Goal: Download file/media: Obtain a digital file from the website

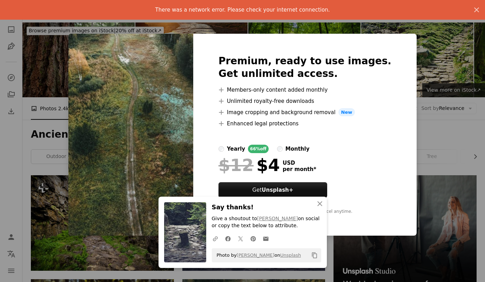
scroll to position [278, 0]
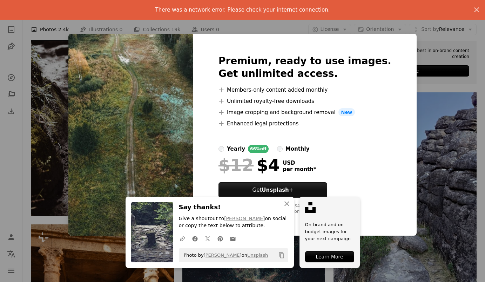
click at [179, 75] on img at bounding box center [130, 135] width 125 height 202
click at [54, 115] on div "An X shape There was a network error. Please check your internet connection. An…" at bounding box center [242, 141] width 485 height 282
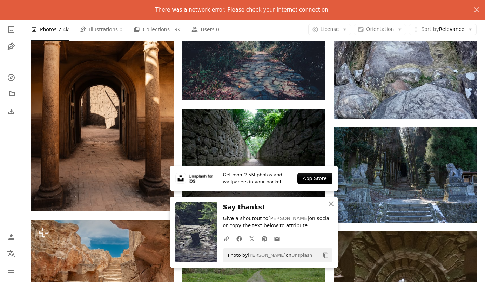
scroll to position [504, 0]
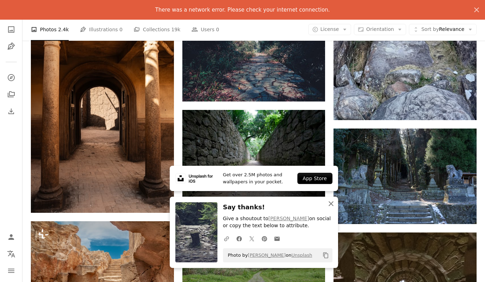
click at [331, 205] on icon "button" at bounding box center [331, 203] width 5 height 5
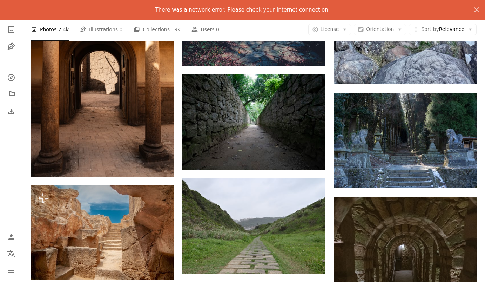
scroll to position [597, 0]
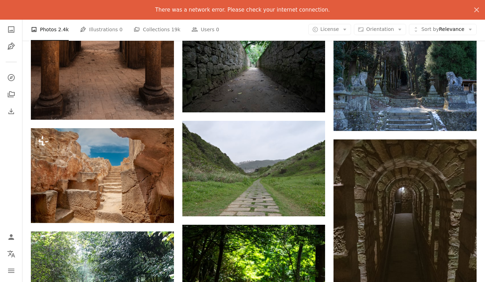
click at [482, 49] on div "Plus sign for Unsplash+ A heart A plus sign Getty Images For Unsplash+ A lock D…" at bounding box center [253, 181] width 463 height 1206
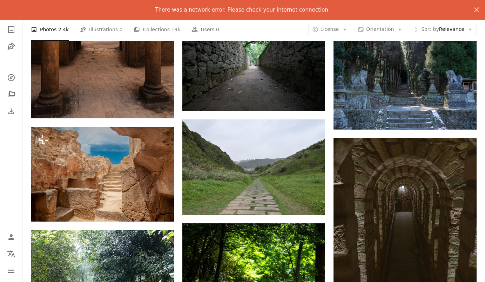
click at [333, 98] on div "Plus sign for Unsplash+ A heart A plus sign Getty Images For Unsplash+ A lock D…" at bounding box center [254, 180] width 446 height 1206
click at [332, 99] on div "Plus sign for Unsplash+ A heart A plus sign Getty Images For Unsplash+ A lock D…" at bounding box center [254, 180] width 446 height 1206
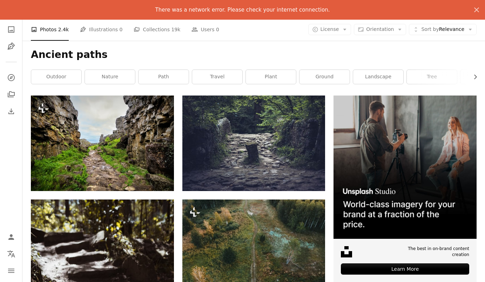
scroll to position [0, 0]
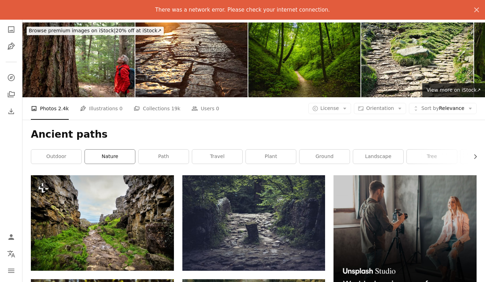
click at [112, 164] on link "nature" at bounding box center [110, 156] width 50 height 14
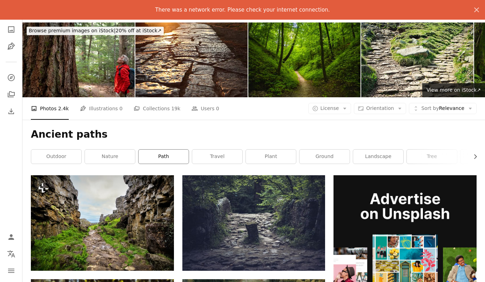
click at [158, 154] on link "path" at bounding box center [164, 156] width 50 height 14
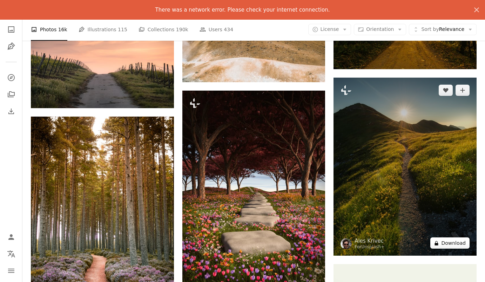
scroll to position [253, 0]
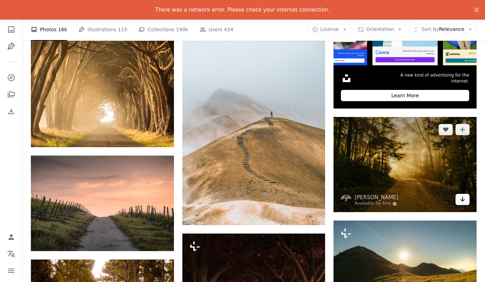
click at [464, 200] on icon "Arrow pointing down" at bounding box center [463, 199] width 6 height 8
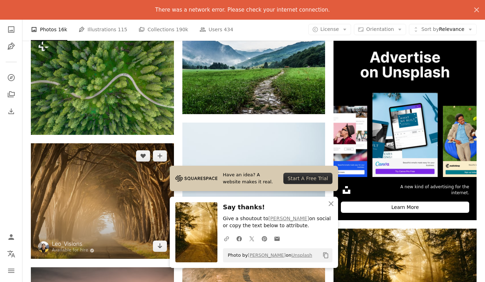
scroll to position [143, 0]
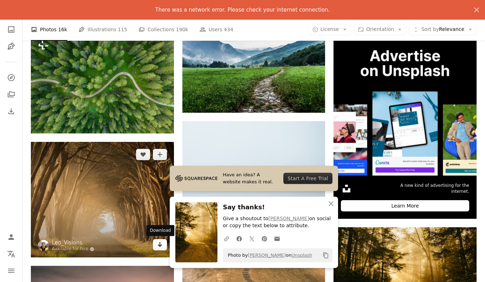
click at [162, 246] on icon "Arrow pointing down" at bounding box center [160, 244] width 6 height 8
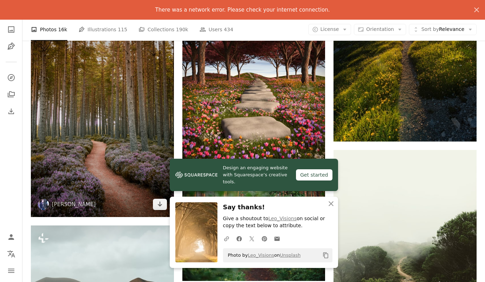
scroll to position [498, 0]
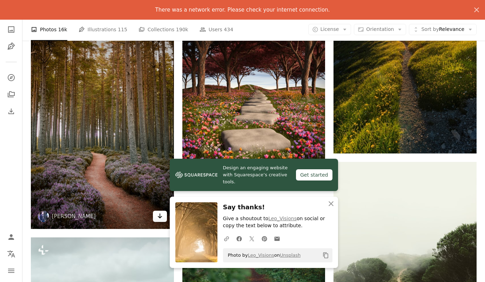
click at [163, 219] on link "Arrow pointing down" at bounding box center [160, 216] width 14 height 11
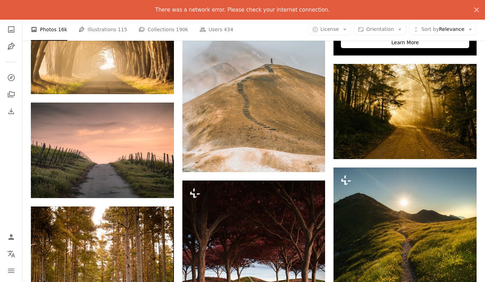
scroll to position [0, 0]
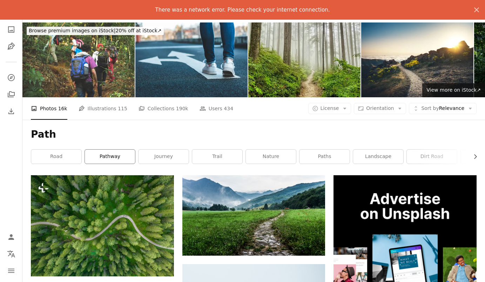
click at [124, 155] on link "pathway" at bounding box center [110, 156] width 50 height 14
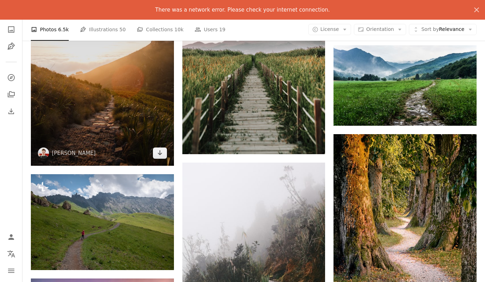
scroll to position [389, 0]
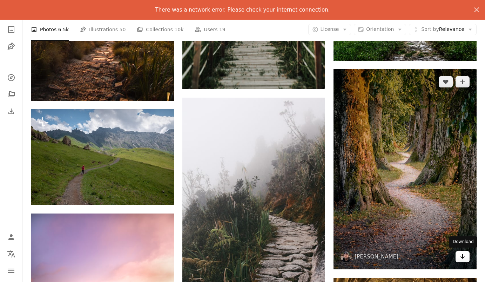
click at [460, 260] on link "Arrow pointing down" at bounding box center [463, 256] width 14 height 11
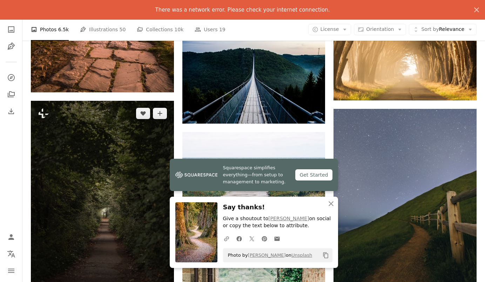
scroll to position [564, 0]
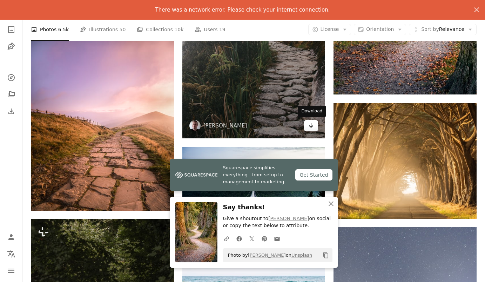
click at [310, 128] on icon "Arrow pointing down" at bounding box center [311, 125] width 6 height 8
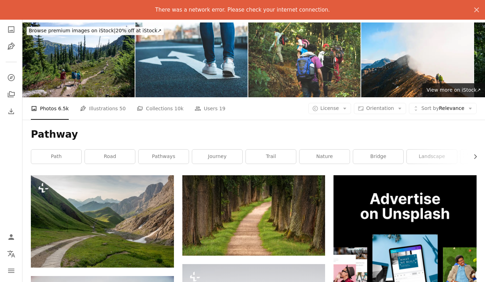
scroll to position [0, 0]
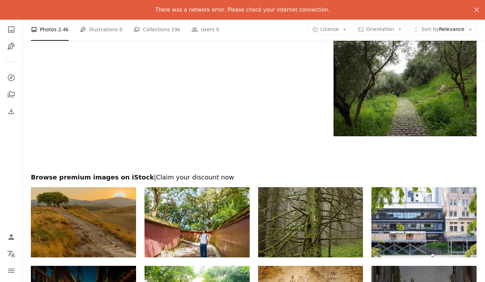
scroll to position [1255, 0]
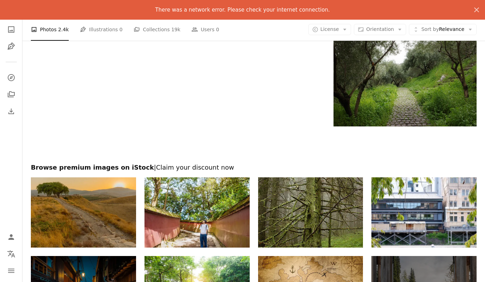
click at [288, 147] on div at bounding box center [253, 144] width 463 height 37
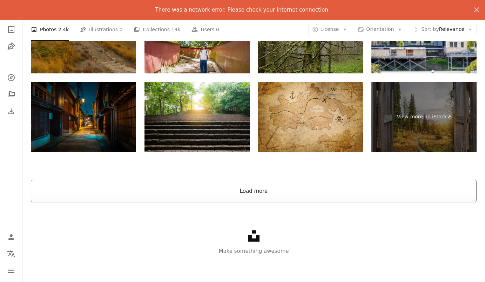
click at [238, 186] on button "Load more" at bounding box center [254, 191] width 446 height 22
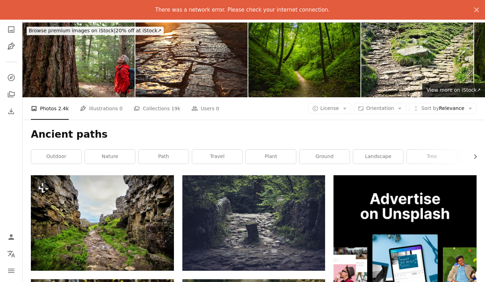
scroll to position [0, 0]
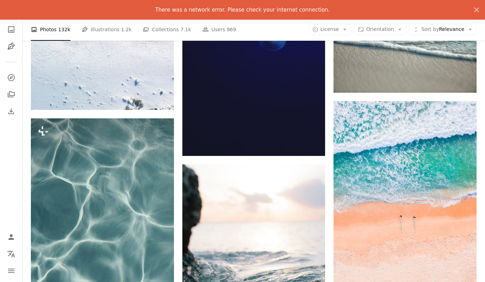
scroll to position [5481, 0]
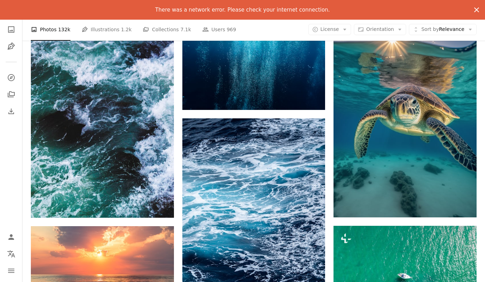
click at [477, 11] on icon "An X shape" at bounding box center [477, 10] width 8 height 8
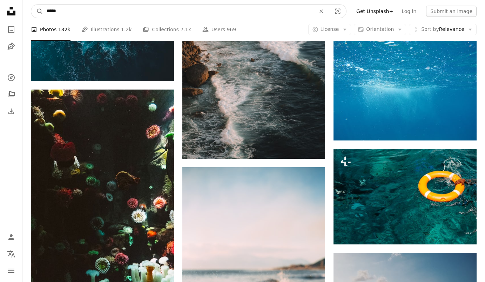
click at [71, 9] on input "*****" at bounding box center [178, 11] width 271 height 13
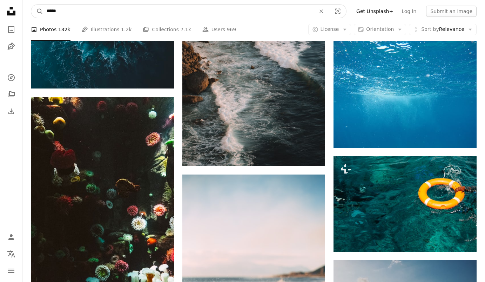
scroll to position [4442, 0]
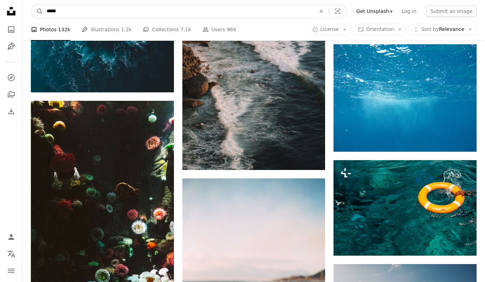
click at [45, 11] on input "*****" at bounding box center [178, 11] width 271 height 13
drag, startPoint x: 29, startPoint y: 11, endPoint x: 19, endPoint y: 11, distance: 9.8
paste input "********"
drag, startPoint x: 64, startPoint y: 10, endPoint x: 38, endPoint y: 13, distance: 25.7
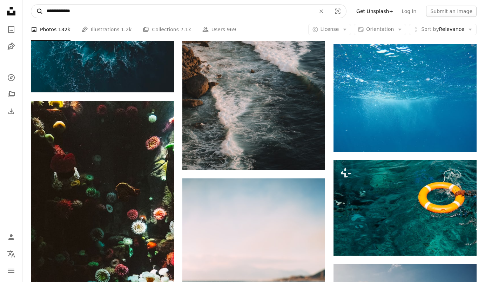
click at [38, 13] on form "**********" at bounding box center [189, 11] width 316 height 14
type input "*********"
click at [37, 11] on button "A magnifying glass" at bounding box center [37, 11] width 12 height 13
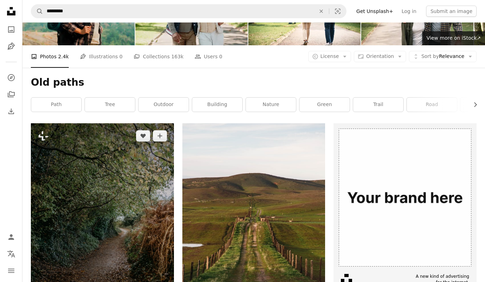
click at [122, 162] on img at bounding box center [102, 218] width 143 height 191
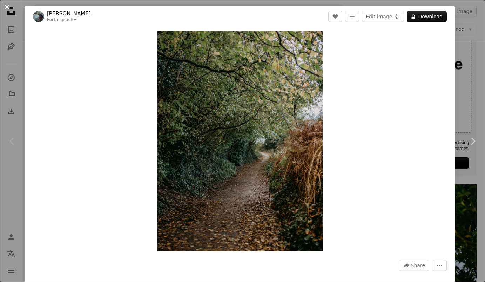
click at [9, 8] on button "An X shape" at bounding box center [7, 7] width 8 height 8
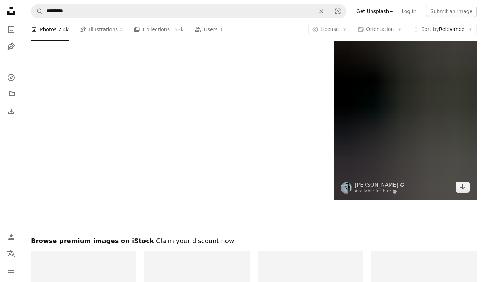
scroll to position [1540, 0]
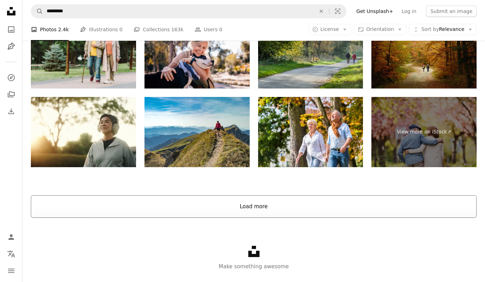
click at [237, 202] on button "Load more" at bounding box center [254, 206] width 446 height 22
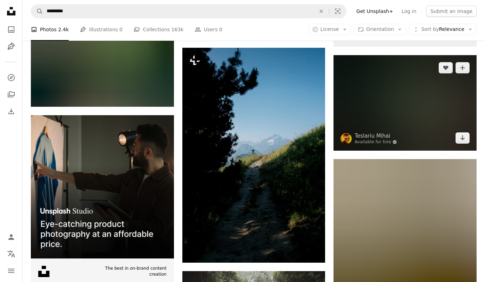
scroll to position [2140, 0]
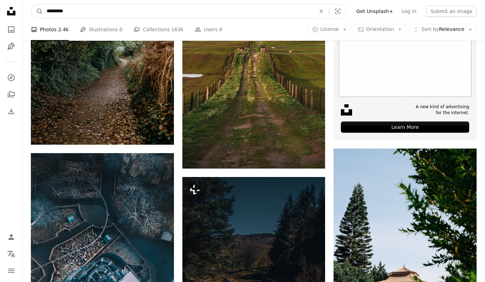
click at [60, 9] on input "*********" at bounding box center [178, 11] width 271 height 13
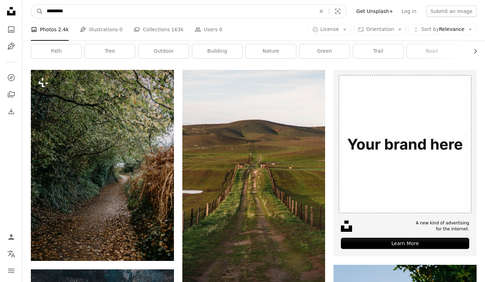
scroll to position [100, 0]
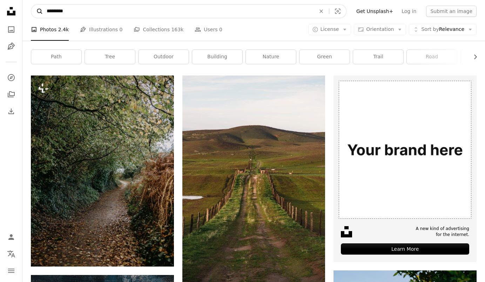
drag, startPoint x: 55, startPoint y: 11, endPoint x: 39, endPoint y: 11, distance: 15.4
click at [39, 11] on form "A magnifying glass ********* An X shape Visual search" at bounding box center [189, 11] width 316 height 14
type input "**********"
click at [37, 11] on button "A magnifying glass" at bounding box center [37, 11] width 12 height 13
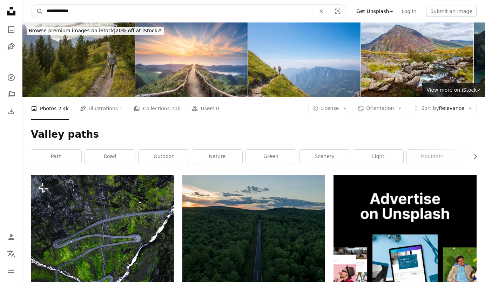
click at [57, 12] on input "**********" at bounding box center [178, 11] width 271 height 13
drag, startPoint x: 60, startPoint y: 11, endPoint x: 16, endPoint y: 14, distance: 44.3
click at [49, 9] on input "**********" at bounding box center [178, 11] width 271 height 13
drag, startPoint x: 61, startPoint y: 11, endPoint x: 41, endPoint y: 11, distance: 20.0
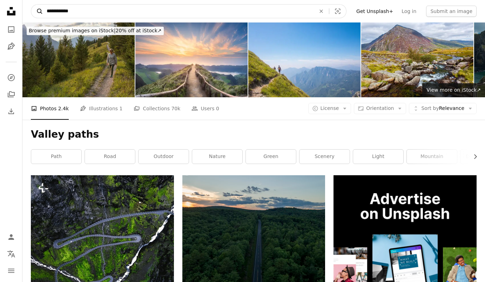
click at [41, 11] on form "**********" at bounding box center [189, 11] width 316 height 14
drag, startPoint x: 55, startPoint y: 10, endPoint x: 41, endPoint y: 11, distance: 14.4
click at [41, 11] on form "A magnifying glass ******* An X shape Visual search" at bounding box center [189, 11] width 316 height 14
drag, startPoint x: 66, startPoint y: 10, endPoint x: 36, endPoint y: 12, distance: 30.2
click at [36, 12] on form "**********" at bounding box center [189, 11] width 316 height 14
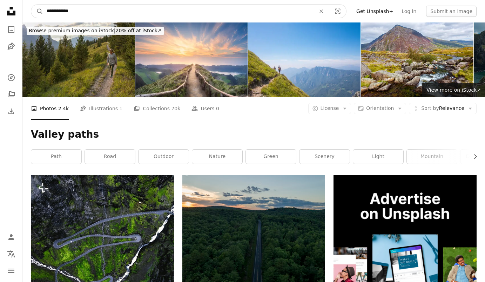
click at [84, 9] on input "**********" at bounding box center [178, 11] width 271 height 13
click at [61, 12] on input "**********" at bounding box center [178, 11] width 271 height 13
type input "**********"
click at [99, 12] on input "**********" at bounding box center [178, 11] width 271 height 13
click at [37, 11] on button "A magnifying glass" at bounding box center [37, 11] width 12 height 13
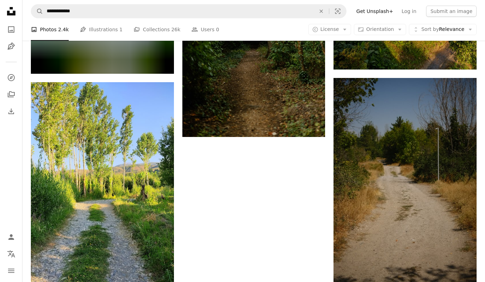
scroll to position [1393, 0]
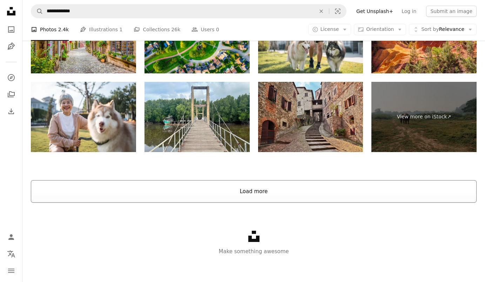
click at [261, 195] on button "Load more" at bounding box center [254, 191] width 446 height 22
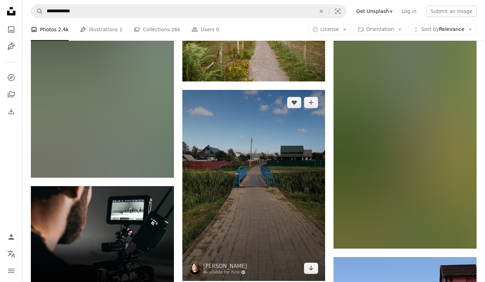
scroll to position [1596, 0]
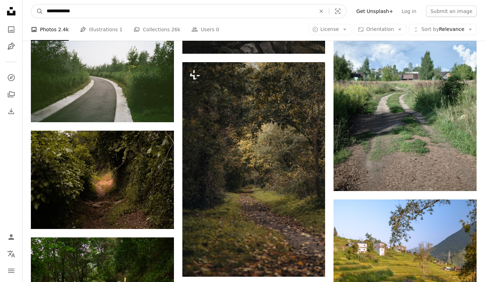
click at [69, 16] on input "**********" at bounding box center [178, 11] width 271 height 13
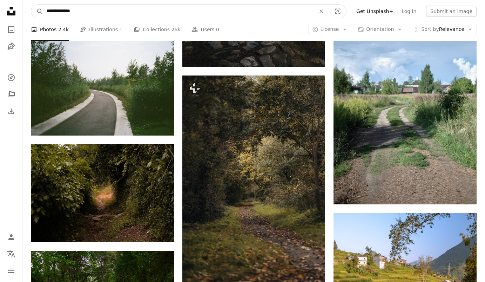
scroll to position [778, 0]
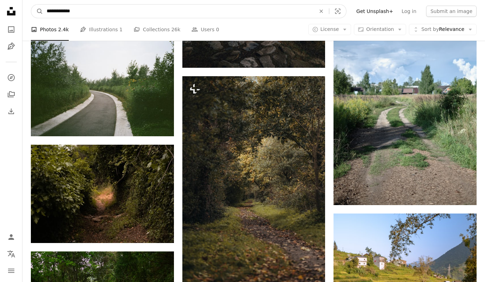
click at [62, 12] on input "**********" at bounding box center [178, 11] width 271 height 13
click at [47, 11] on input "**********" at bounding box center [178, 11] width 271 height 13
type input "**********"
click at [37, 11] on button "A magnifying glass" at bounding box center [37, 11] width 12 height 13
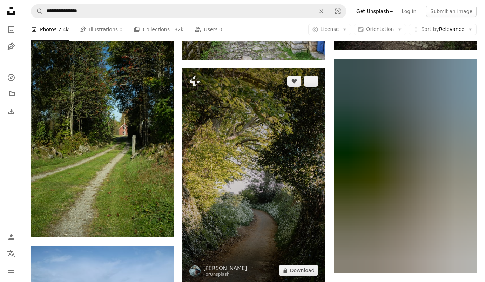
scroll to position [1113, 0]
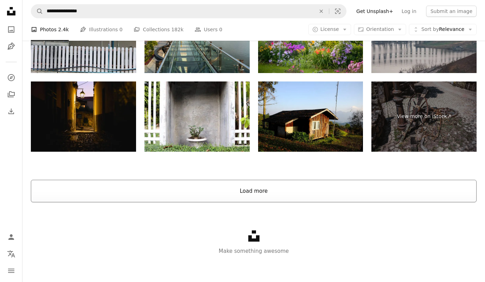
click at [278, 182] on button "Load more" at bounding box center [254, 191] width 446 height 22
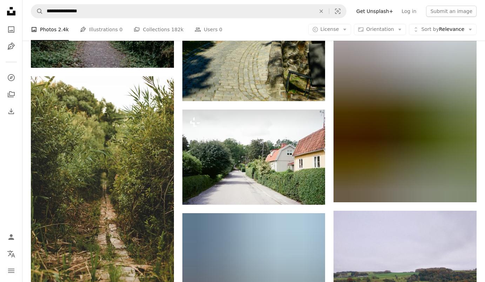
scroll to position [1887, 0]
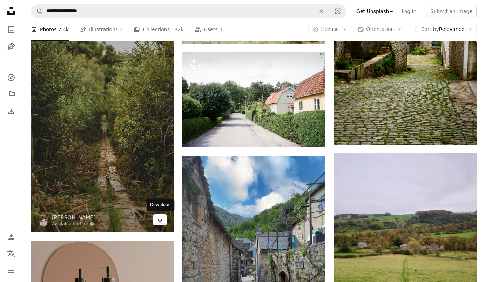
click at [163, 221] on link "Arrow pointing down" at bounding box center [160, 219] width 14 height 11
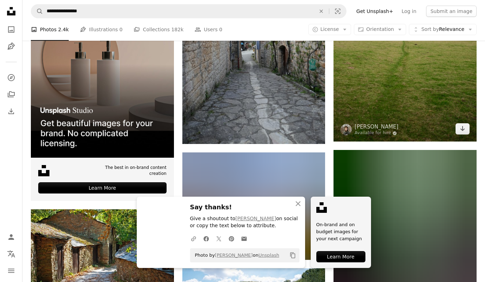
scroll to position [1999, 0]
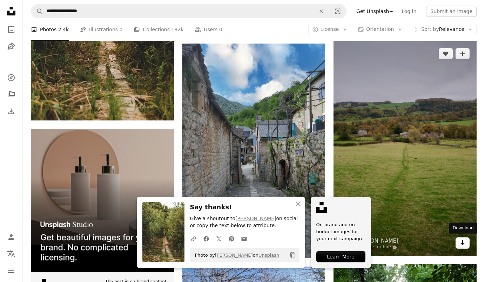
click at [465, 242] on icon "Download" at bounding box center [463, 242] width 5 height 5
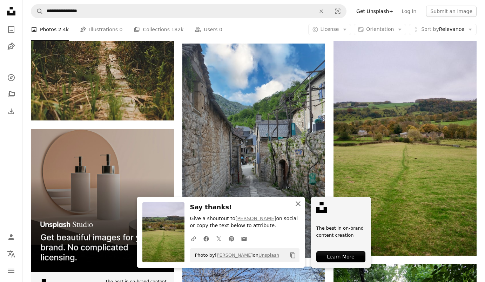
click at [298, 204] on icon "button" at bounding box center [298, 203] width 5 height 5
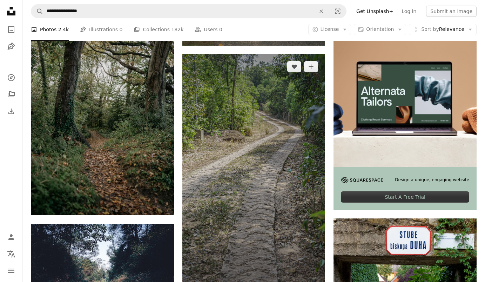
scroll to position [3849, 0]
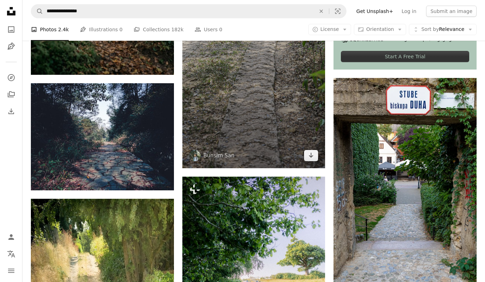
click at [236, 157] on img at bounding box center [253, 41] width 143 height 254
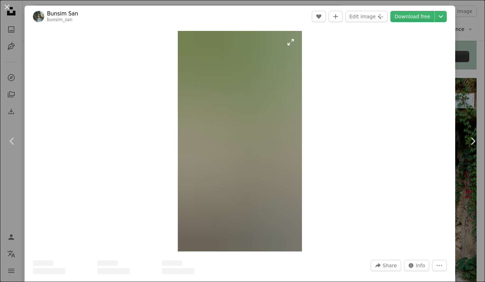
scroll to position [47, 0]
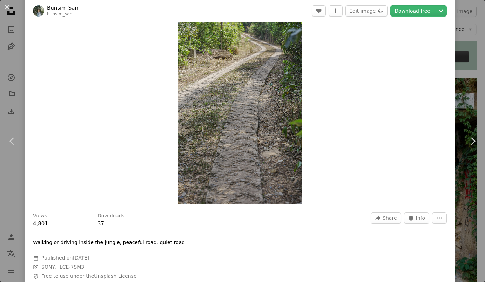
click at [24, 57] on div "An X shape Chevron left Chevron right Bunsim San bunsim_san A heart A plus sign…" at bounding box center [242, 141] width 485 height 282
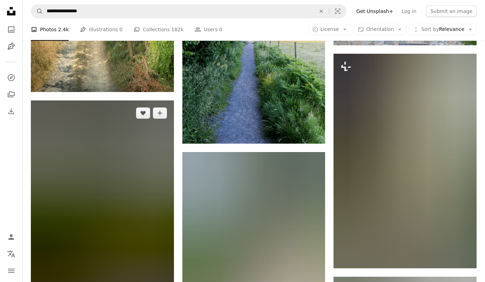
scroll to position [4227, 0]
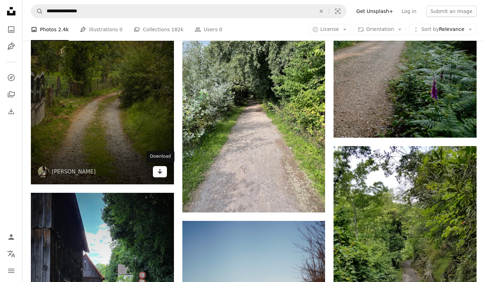
click at [160, 173] on icon "Arrow pointing down" at bounding box center [160, 171] width 6 height 8
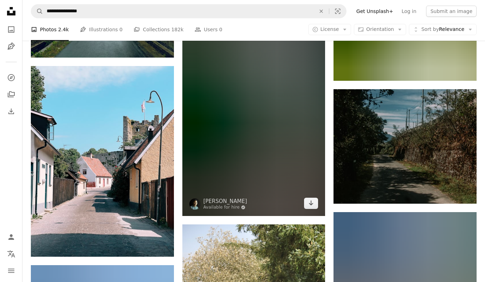
scroll to position [5831, 0]
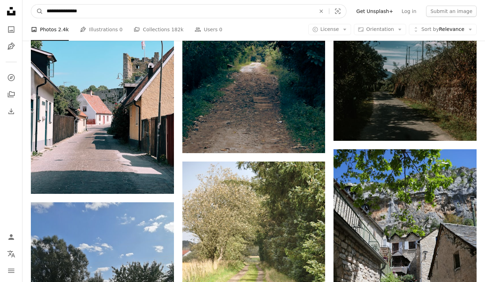
click at [115, 9] on input "**********" at bounding box center [178, 11] width 271 height 13
drag, startPoint x: 115, startPoint y: 9, endPoint x: 42, endPoint y: 9, distance: 73.0
click at [42, 9] on form "**********" at bounding box center [189, 11] width 316 height 14
paste input "Find visuals sitewide"
type input "**********"
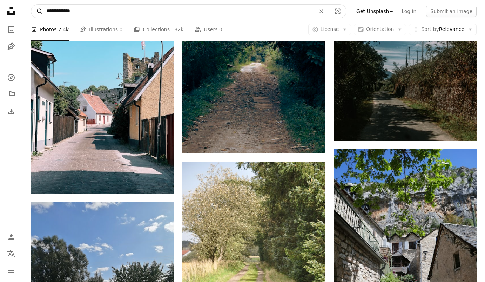
click at [37, 11] on button "A magnifying glass" at bounding box center [37, 11] width 12 height 13
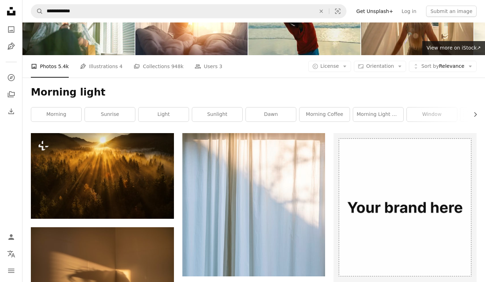
scroll to position [164, 0]
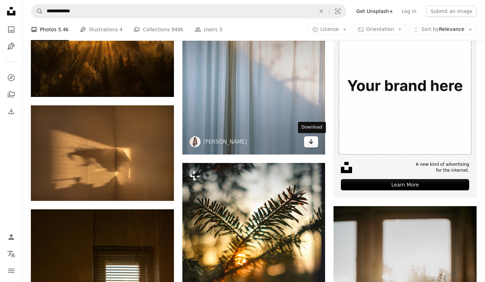
click at [312, 143] on icon "Arrow pointing down" at bounding box center [311, 141] width 6 height 8
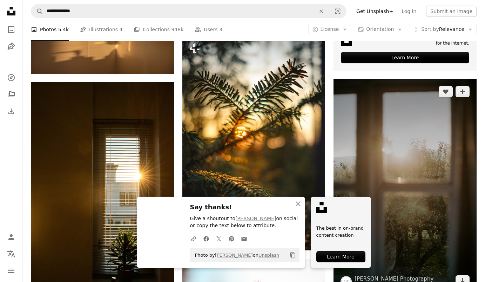
scroll to position [356, 0]
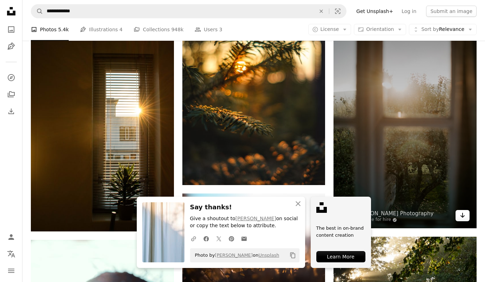
click at [459, 214] on link "Arrow pointing down" at bounding box center [463, 215] width 14 height 11
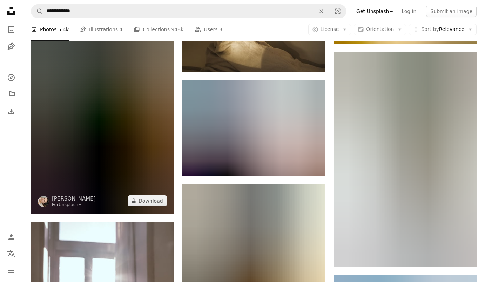
scroll to position [732, 0]
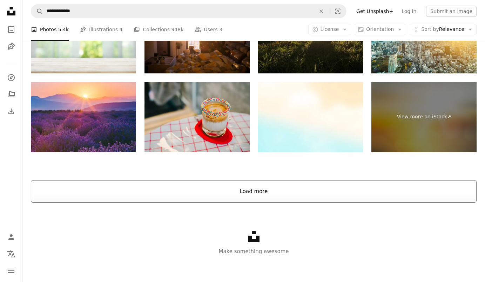
click at [270, 186] on button "Load more" at bounding box center [254, 191] width 446 height 22
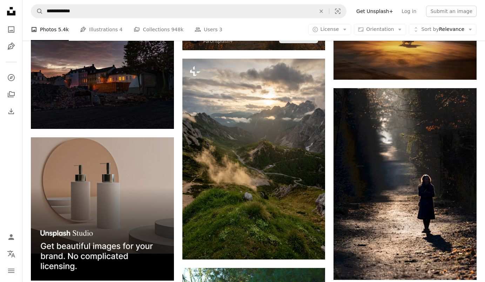
scroll to position [0, 0]
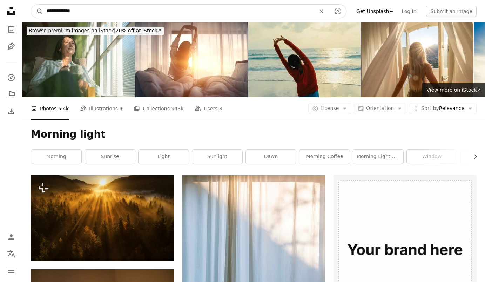
click at [133, 15] on input "**********" at bounding box center [178, 11] width 271 height 13
drag, startPoint x: 93, startPoint y: 14, endPoint x: 18, endPoint y: 13, distance: 74.7
paste input "********"
type input "**********"
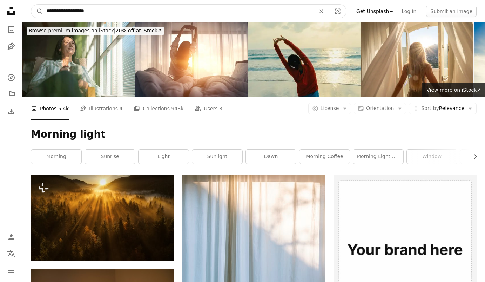
click at [37, 11] on button "A magnifying glass" at bounding box center [37, 11] width 12 height 13
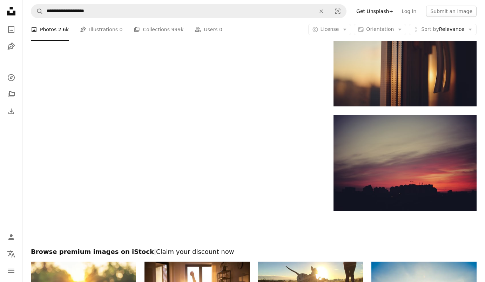
scroll to position [1245, 0]
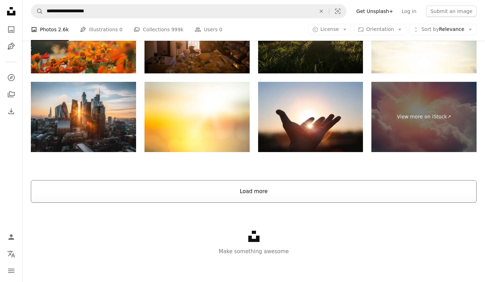
click at [268, 180] on button "Load more" at bounding box center [254, 191] width 446 height 22
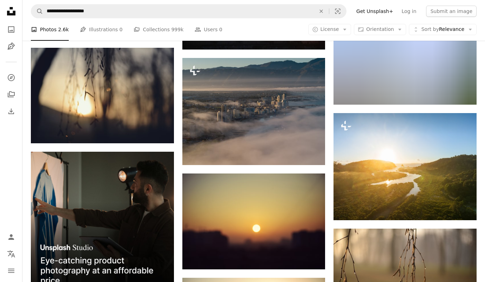
scroll to position [0, 0]
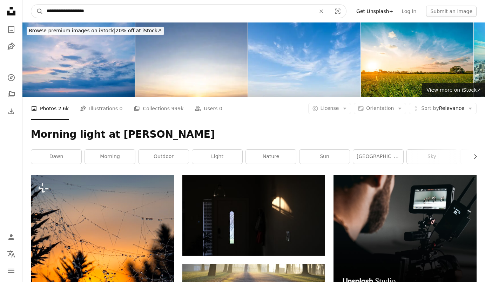
click at [107, 11] on input "**********" at bounding box center [178, 11] width 271 height 13
drag, startPoint x: 89, startPoint y: 11, endPoint x: 76, endPoint y: 11, distance: 13.3
click at [76, 11] on input "**********" at bounding box center [178, 11] width 271 height 13
type input "**********"
click at [37, 11] on button "A magnifying glass" at bounding box center [37, 11] width 12 height 13
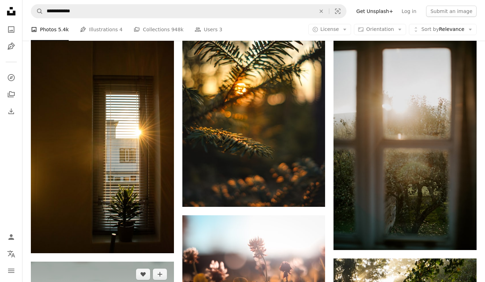
scroll to position [359, 0]
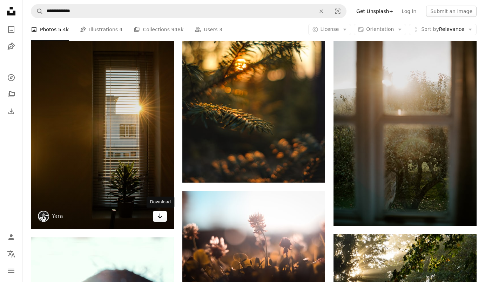
click at [160, 220] on link "Arrow pointing down" at bounding box center [160, 216] width 14 height 11
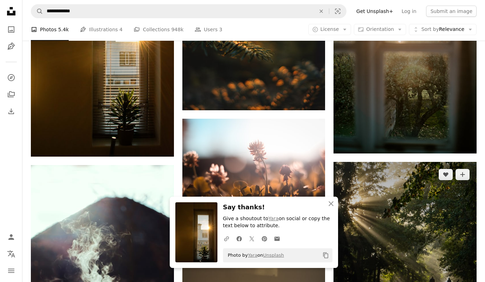
scroll to position [437, 0]
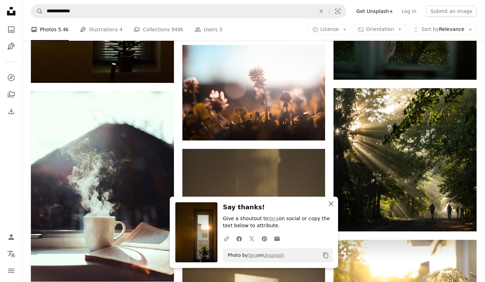
click at [332, 204] on icon "An X shape" at bounding box center [331, 203] width 8 height 8
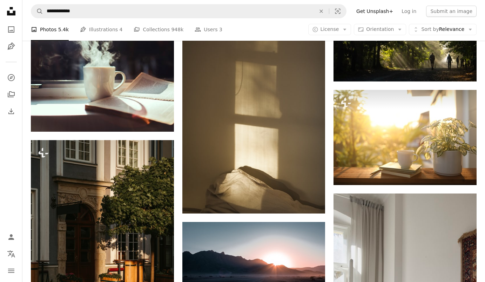
scroll to position [605, 0]
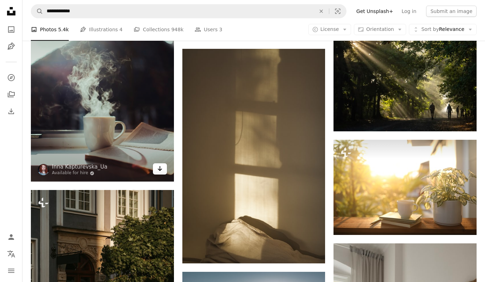
click at [163, 171] on link "Arrow pointing down" at bounding box center [160, 168] width 14 height 11
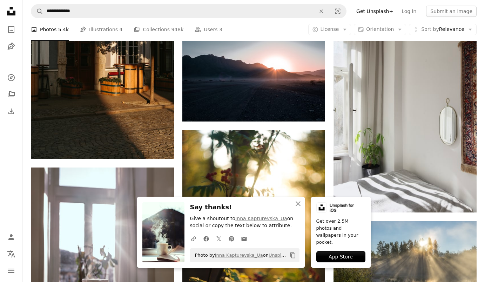
scroll to position [913, 0]
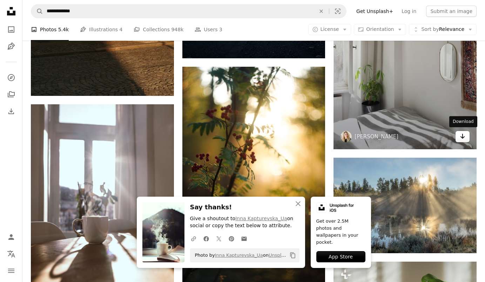
click at [466, 136] on link "Arrow pointing down" at bounding box center [463, 136] width 14 height 11
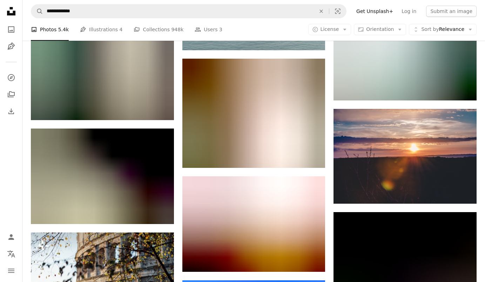
scroll to position [2631, 0]
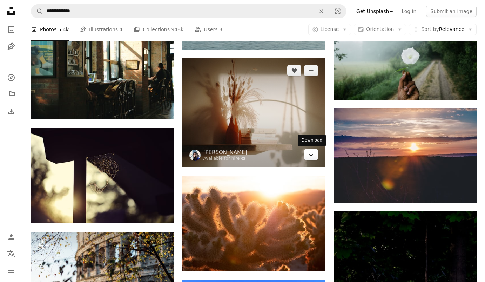
click at [316, 157] on link "Arrow pointing down" at bounding box center [311, 154] width 14 height 11
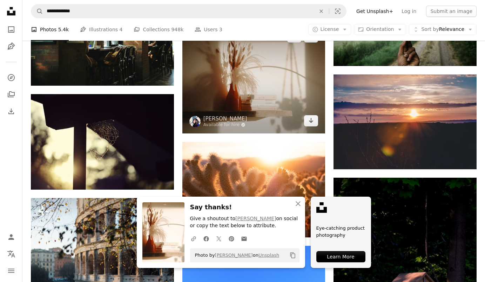
scroll to position [2664, 0]
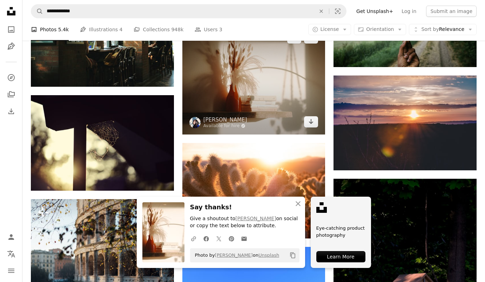
click at [264, 82] on img at bounding box center [253, 79] width 143 height 109
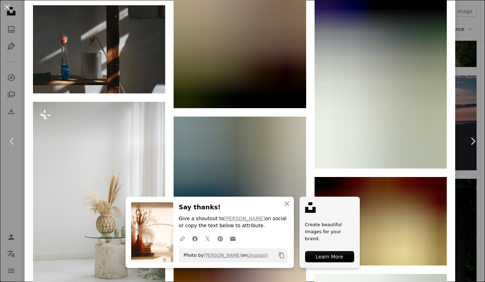
scroll to position [1071, 0]
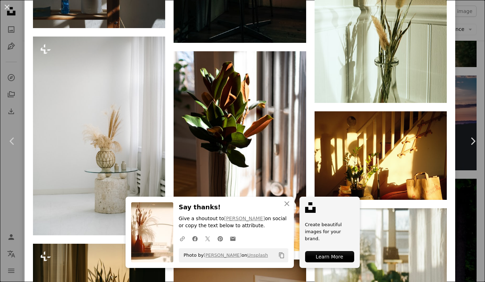
click at [8, 11] on button "An X shape" at bounding box center [7, 7] width 8 height 8
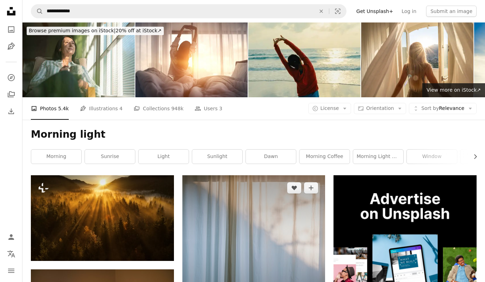
click at [281, 238] on img at bounding box center [253, 246] width 143 height 143
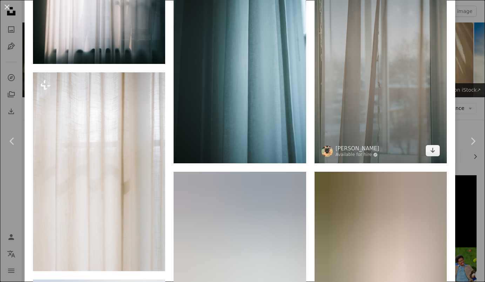
scroll to position [488, 0]
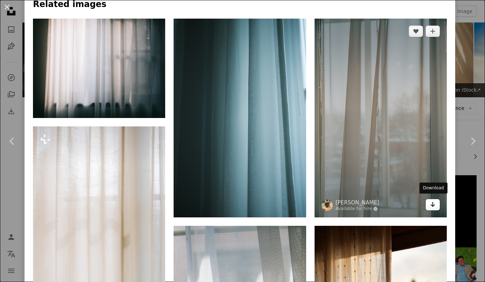
click at [434, 205] on icon "Arrow pointing down" at bounding box center [433, 204] width 6 height 8
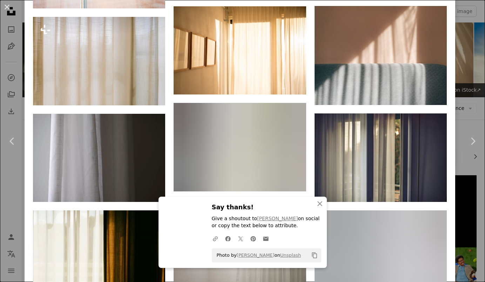
scroll to position [1024, 0]
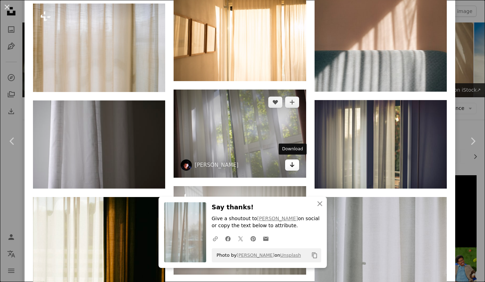
click at [291, 165] on icon "Arrow pointing down" at bounding box center [292, 164] width 6 height 8
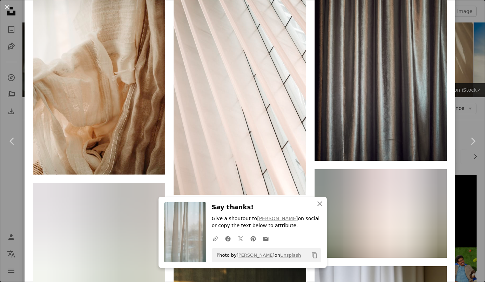
scroll to position [2589, 0]
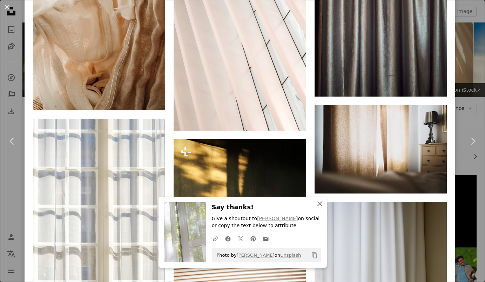
click at [317, 204] on icon "An X shape" at bounding box center [320, 203] width 8 height 8
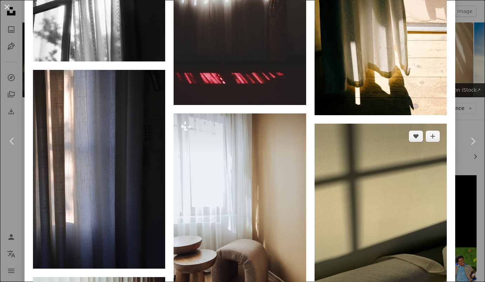
scroll to position [3381, 0]
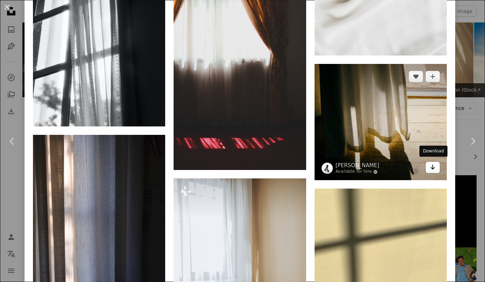
click at [433, 164] on icon "Arrow pointing down" at bounding box center [433, 167] width 6 height 8
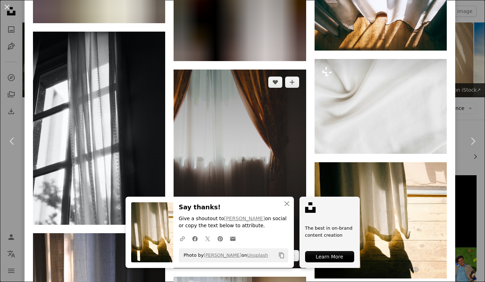
scroll to position [3205, 0]
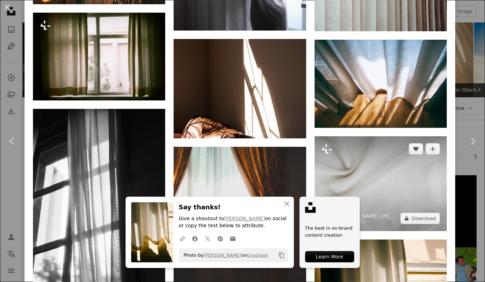
click at [389, 176] on img at bounding box center [381, 183] width 132 height 94
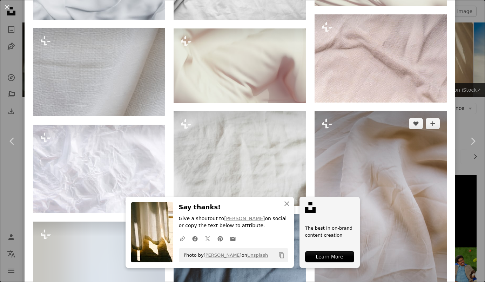
scroll to position [887, 0]
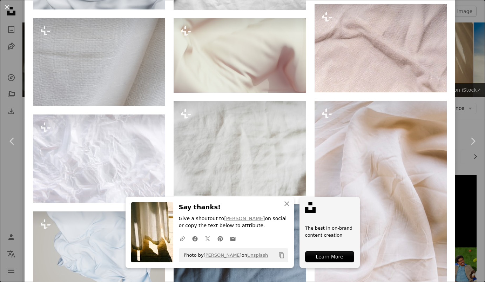
click at [9, 31] on div "An X shape Chevron left Chevron right An X shape Close Say thanks! Give a shout…" at bounding box center [242, 141] width 485 height 282
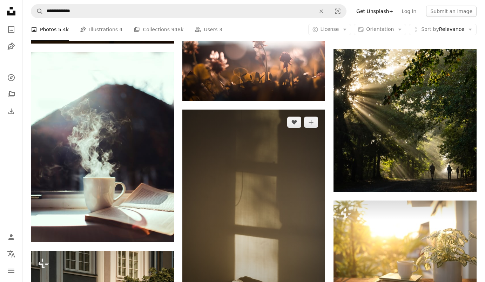
scroll to position [688, 0]
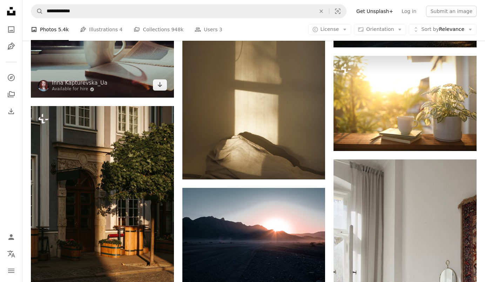
click at [123, 95] on img at bounding box center [102, 2] width 143 height 190
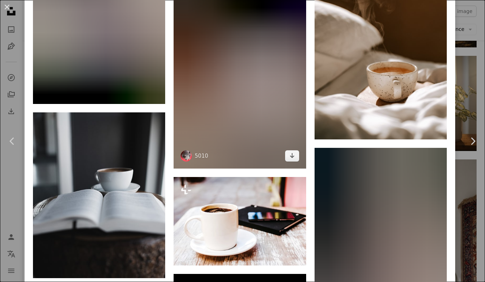
scroll to position [1970, 0]
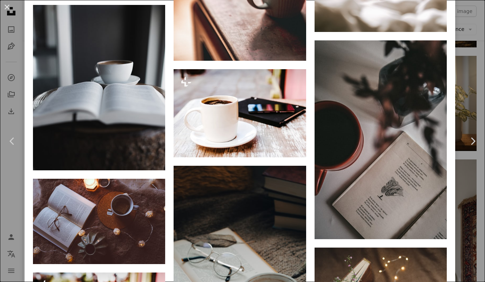
click at [13, 178] on div "An X shape Chevron left Chevron right Inna Kapturevska_Ua Available for hire A …" at bounding box center [242, 141] width 485 height 282
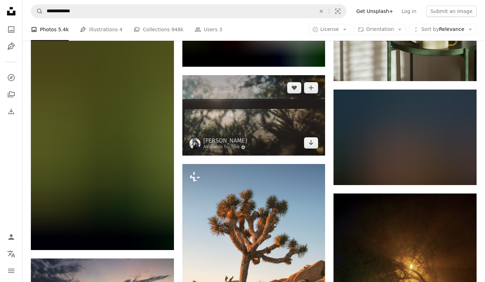
scroll to position [1307, 0]
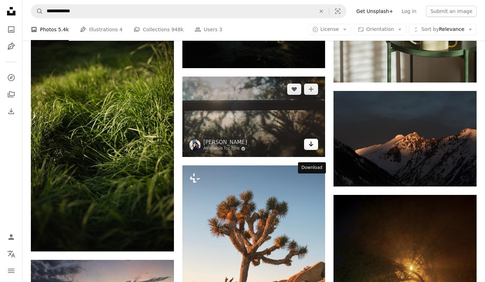
click at [304, 150] on link "Arrow pointing down" at bounding box center [311, 144] width 14 height 11
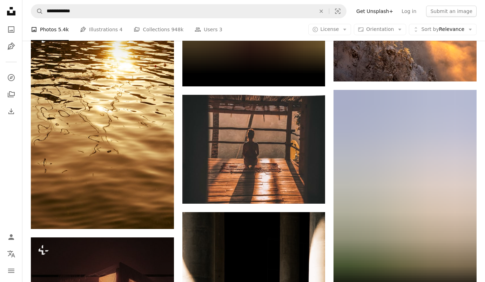
scroll to position [3569, 0]
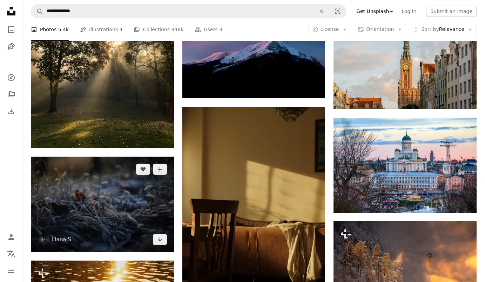
click at [116, 219] on img at bounding box center [102, 203] width 143 height 95
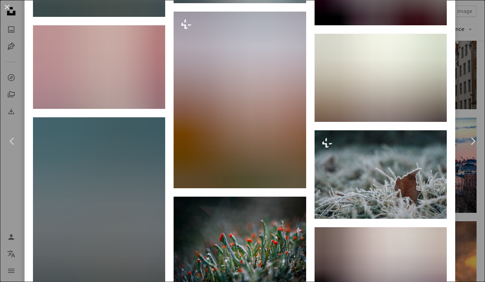
scroll to position [983, 0]
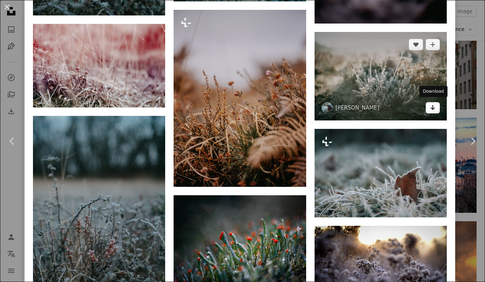
click at [433, 108] on icon "Arrow pointing down" at bounding box center [433, 107] width 6 height 8
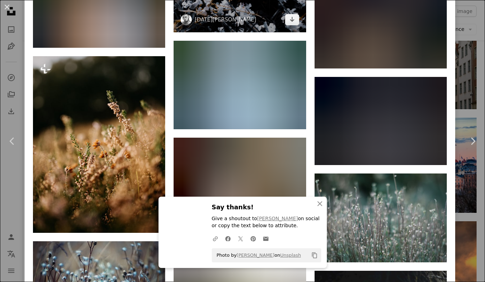
scroll to position [2452, 0]
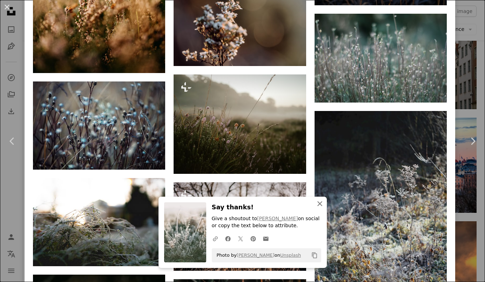
click at [318, 204] on icon "An X shape" at bounding box center [320, 203] width 8 height 8
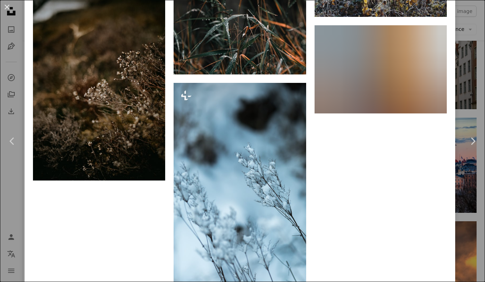
scroll to position [3129, 0]
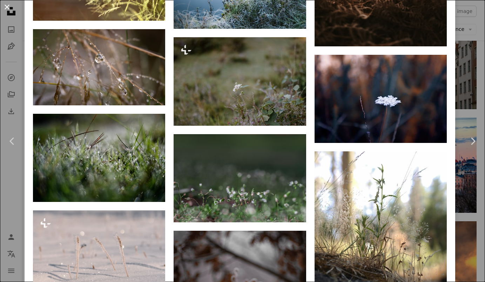
click at [9, 7] on button "An X shape" at bounding box center [7, 7] width 8 height 8
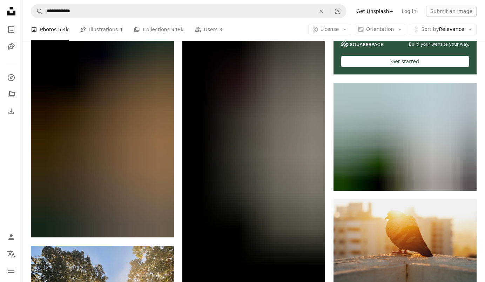
scroll to position [3516, 0]
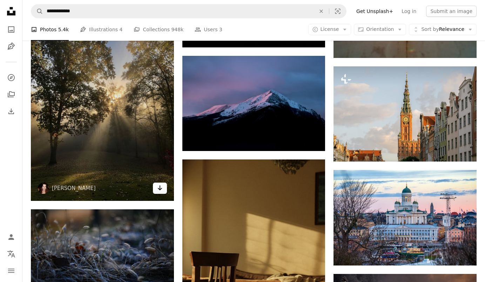
click at [159, 192] on icon "Arrow pointing down" at bounding box center [160, 188] width 6 height 8
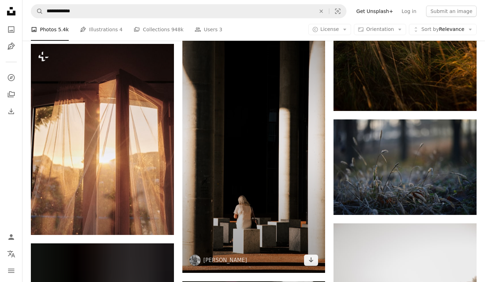
scroll to position [4057, 0]
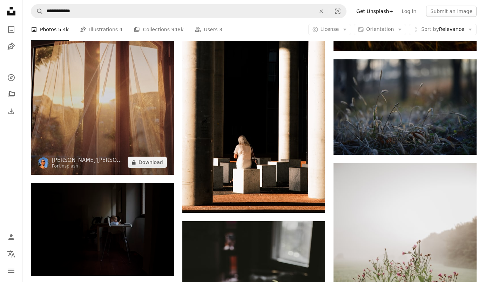
click at [139, 146] on img at bounding box center [102, 79] width 143 height 191
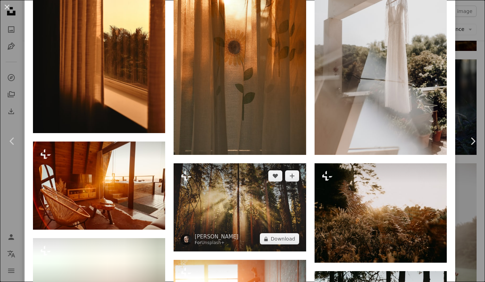
scroll to position [812, 0]
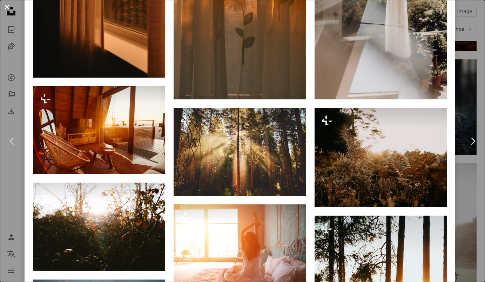
click at [6, 4] on button "An X shape" at bounding box center [7, 7] width 8 height 8
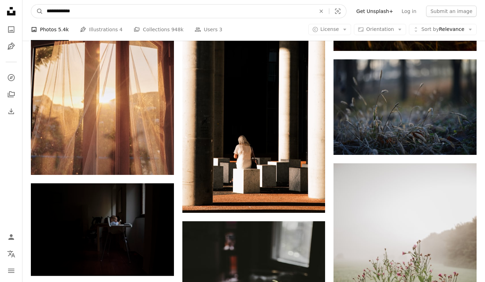
drag, startPoint x: 88, startPoint y: 8, endPoint x: 11, endPoint y: 10, distance: 76.5
paste input "**********"
type input "**********"
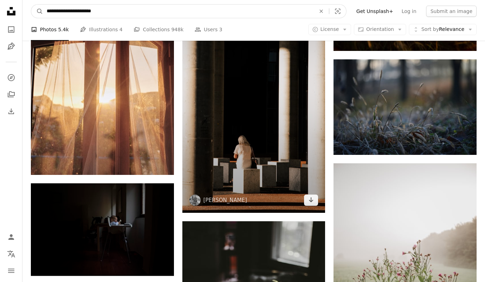
click at [37, 11] on button "A magnifying glass" at bounding box center [37, 11] width 12 height 13
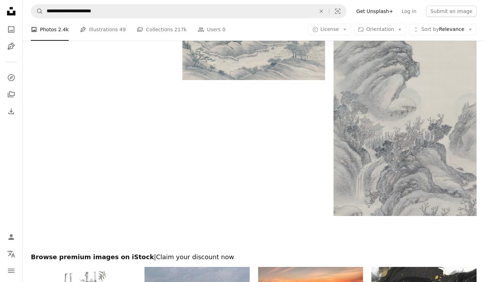
scroll to position [1096, 0]
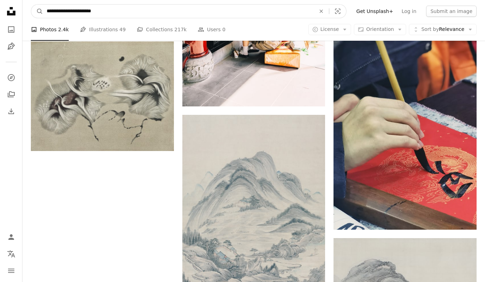
drag, startPoint x: 96, startPoint y: 11, endPoint x: 15, endPoint y: 12, distance: 80.7
paste input "Find visuals sitewide"
type input "********"
click at [37, 11] on button "A magnifying glass" at bounding box center [37, 11] width 12 height 13
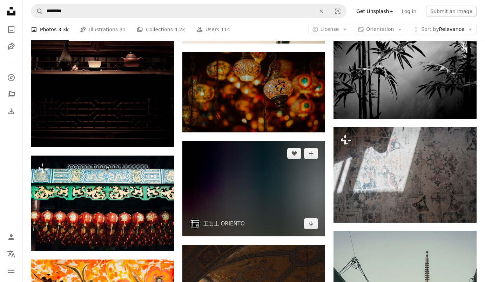
scroll to position [346, 0]
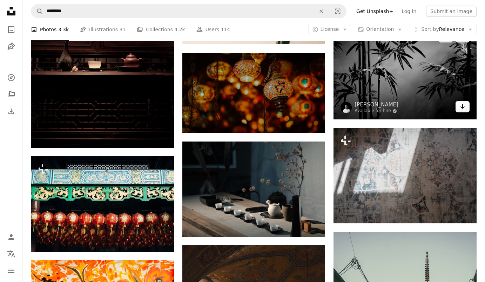
click at [464, 109] on link "Arrow pointing down" at bounding box center [463, 106] width 14 height 11
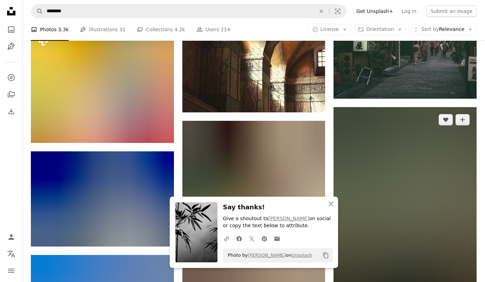
scroll to position [686, 0]
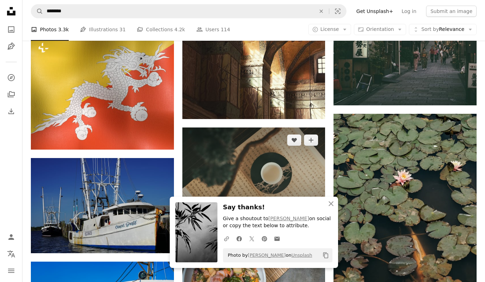
click at [285, 171] on img at bounding box center [253, 170] width 143 height 87
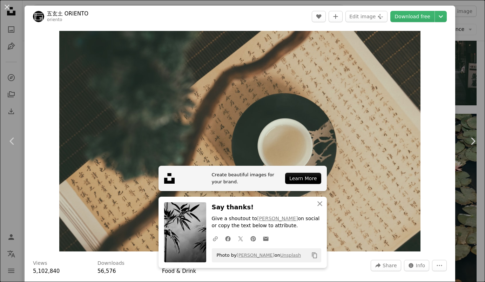
click at [18, 48] on div "An X shape Chevron left Chevron right Create beautiful images for your brand. L…" at bounding box center [242, 141] width 485 height 282
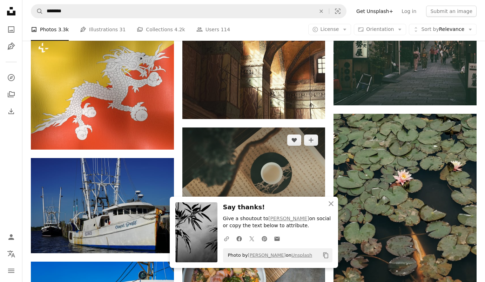
click at [312, 198] on icon "Arrow pointing down" at bounding box center [311, 202] width 6 height 8
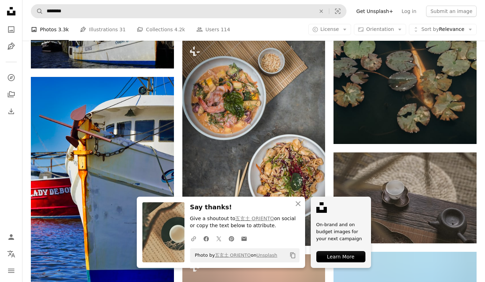
scroll to position [866, 0]
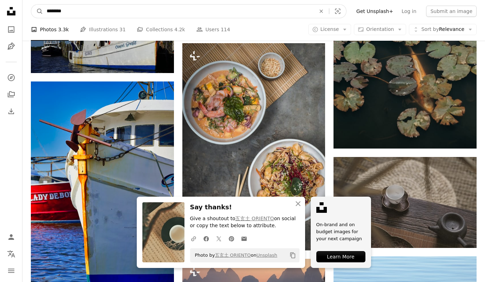
click at [84, 11] on input "********" at bounding box center [178, 11] width 271 height 13
type input "**********"
click at [37, 11] on button "A magnifying glass" at bounding box center [37, 11] width 12 height 13
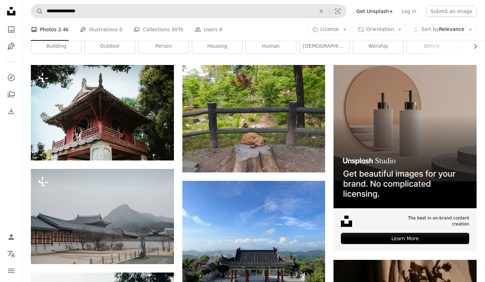
scroll to position [109, 0]
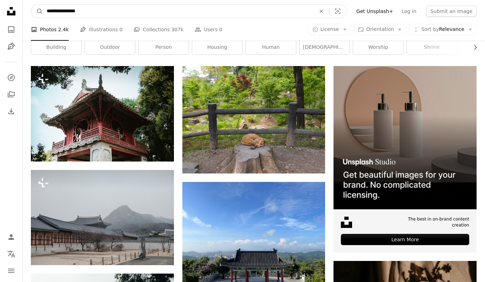
drag, startPoint x: 66, startPoint y: 10, endPoint x: 20, endPoint y: 13, distance: 45.8
type input "**********"
click at [37, 11] on button "A magnifying glass" at bounding box center [37, 11] width 12 height 13
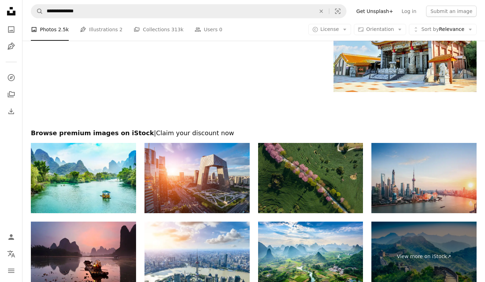
scroll to position [1373, 0]
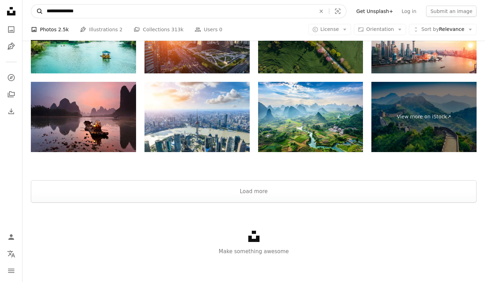
drag, startPoint x: 72, startPoint y: 15, endPoint x: 33, endPoint y: 5, distance: 40.9
click at [33, 5] on form "**********" at bounding box center [189, 11] width 316 height 14
paste input "**********"
type input "**********"
click at [37, 11] on button "A magnifying glass" at bounding box center [37, 11] width 12 height 13
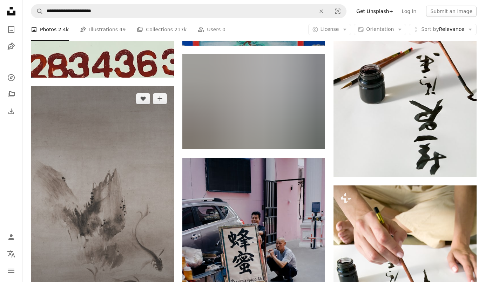
scroll to position [670, 0]
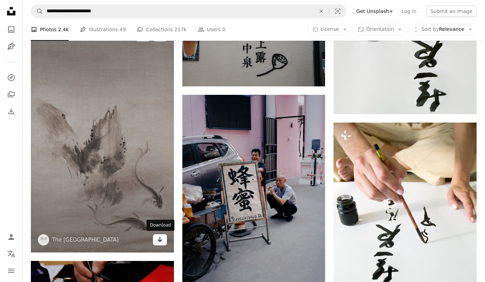
click at [163, 239] on link "Arrow pointing down" at bounding box center [160, 239] width 14 height 11
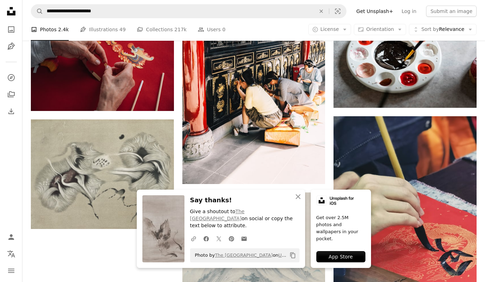
scroll to position [1081, 0]
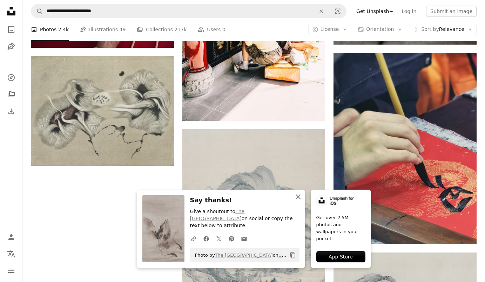
click at [300, 201] on icon "An X shape" at bounding box center [298, 196] width 8 height 8
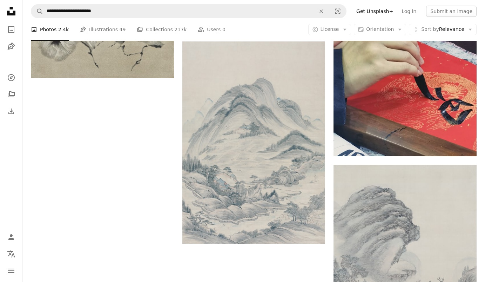
scroll to position [1211, 0]
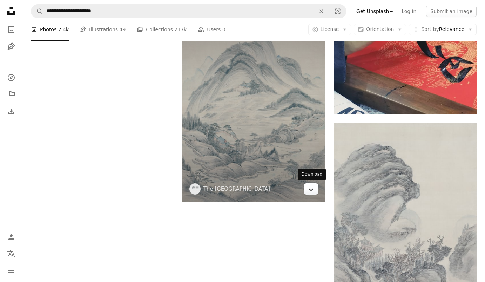
click at [312, 192] on icon "Arrow pointing down" at bounding box center [311, 188] width 6 height 8
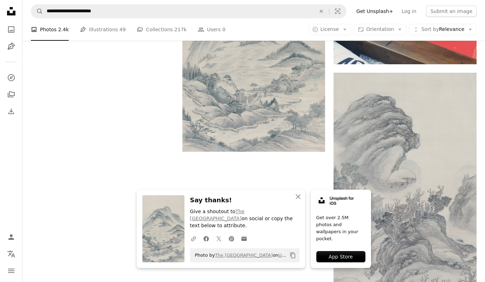
scroll to position [1411, 0]
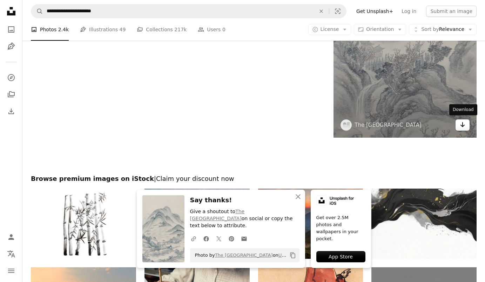
click at [464, 126] on icon "Arrow pointing down" at bounding box center [463, 124] width 6 height 8
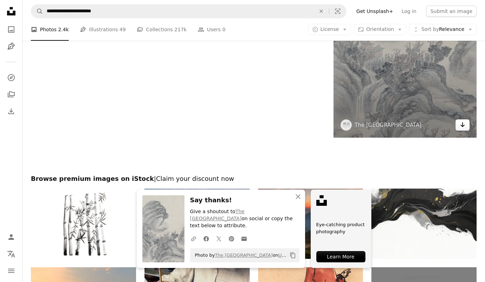
scroll to position [1631, 0]
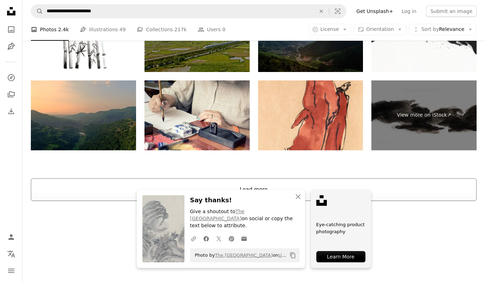
click at [283, 185] on button "Load more" at bounding box center [254, 189] width 446 height 22
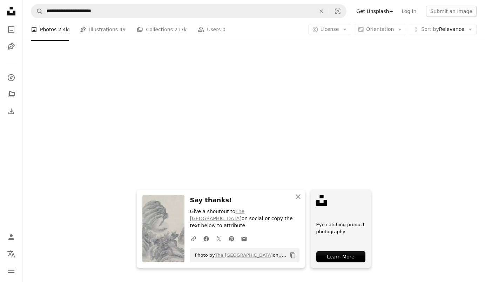
scroll to position [1265, 0]
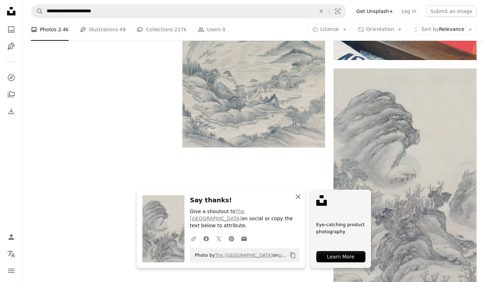
click at [298, 201] on icon "An X shape" at bounding box center [298, 196] width 8 height 8
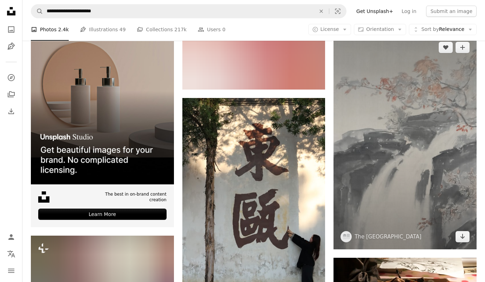
scroll to position [1537, 0]
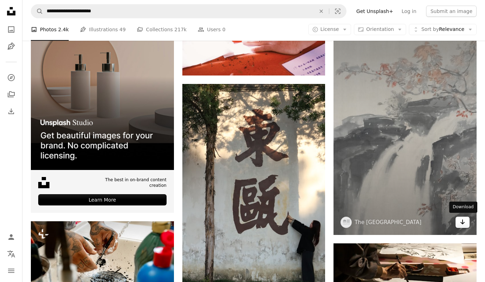
click at [464, 219] on icon "Arrow pointing down" at bounding box center [463, 222] width 6 height 8
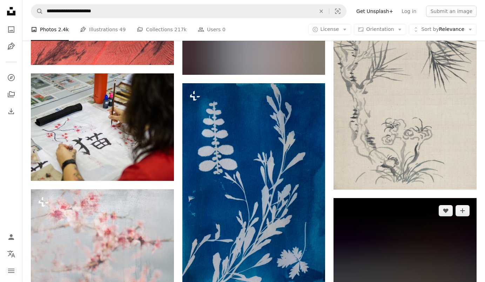
scroll to position [3244, 0]
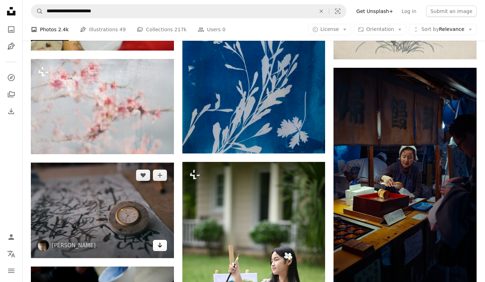
click at [159, 246] on icon "Arrow pointing down" at bounding box center [160, 245] width 6 height 8
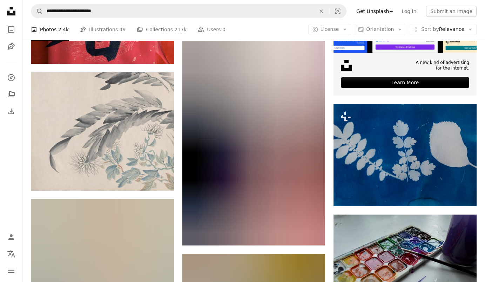
scroll to position [3955, 0]
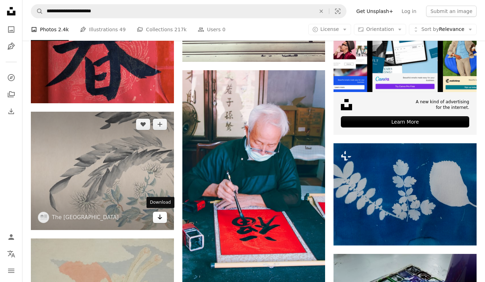
click at [163, 217] on link "Arrow pointing down" at bounding box center [160, 217] width 14 height 11
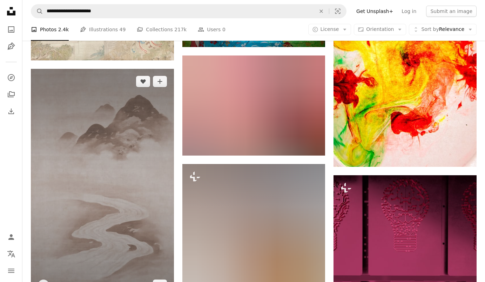
scroll to position [7739, 0]
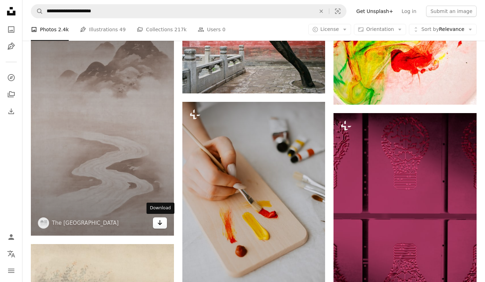
click at [164, 225] on link "Arrow pointing down" at bounding box center [160, 222] width 14 height 11
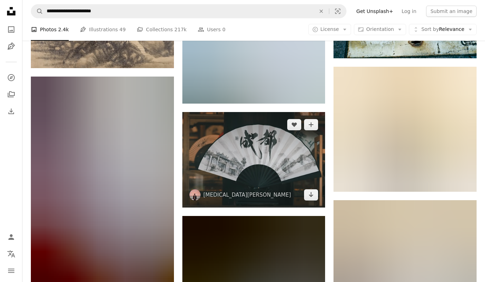
scroll to position [10763, 0]
